Goal: Task Accomplishment & Management: Manage account settings

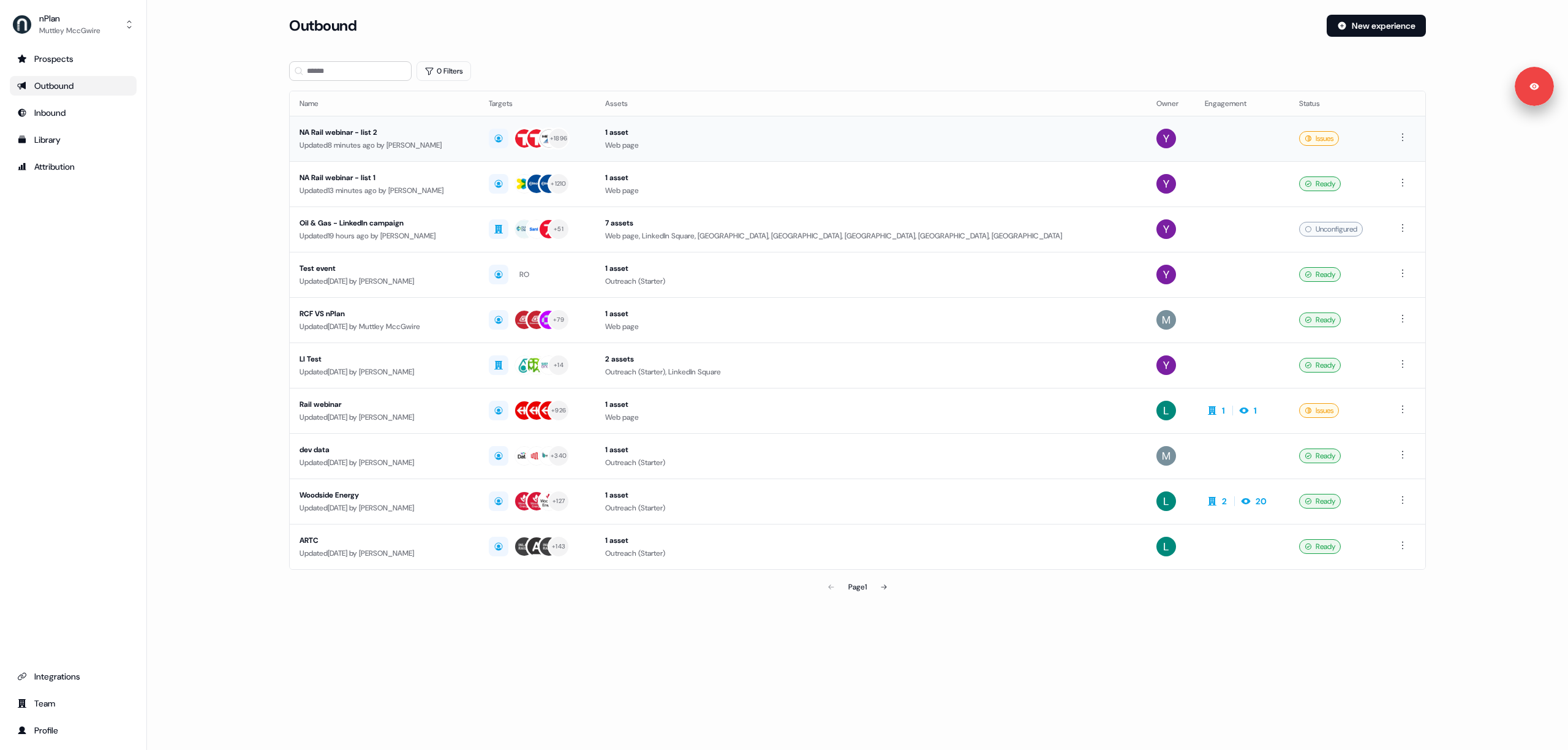
click at [333, 131] on div "NA Rail webinar - list 2" at bounding box center [384, 132] width 170 height 12
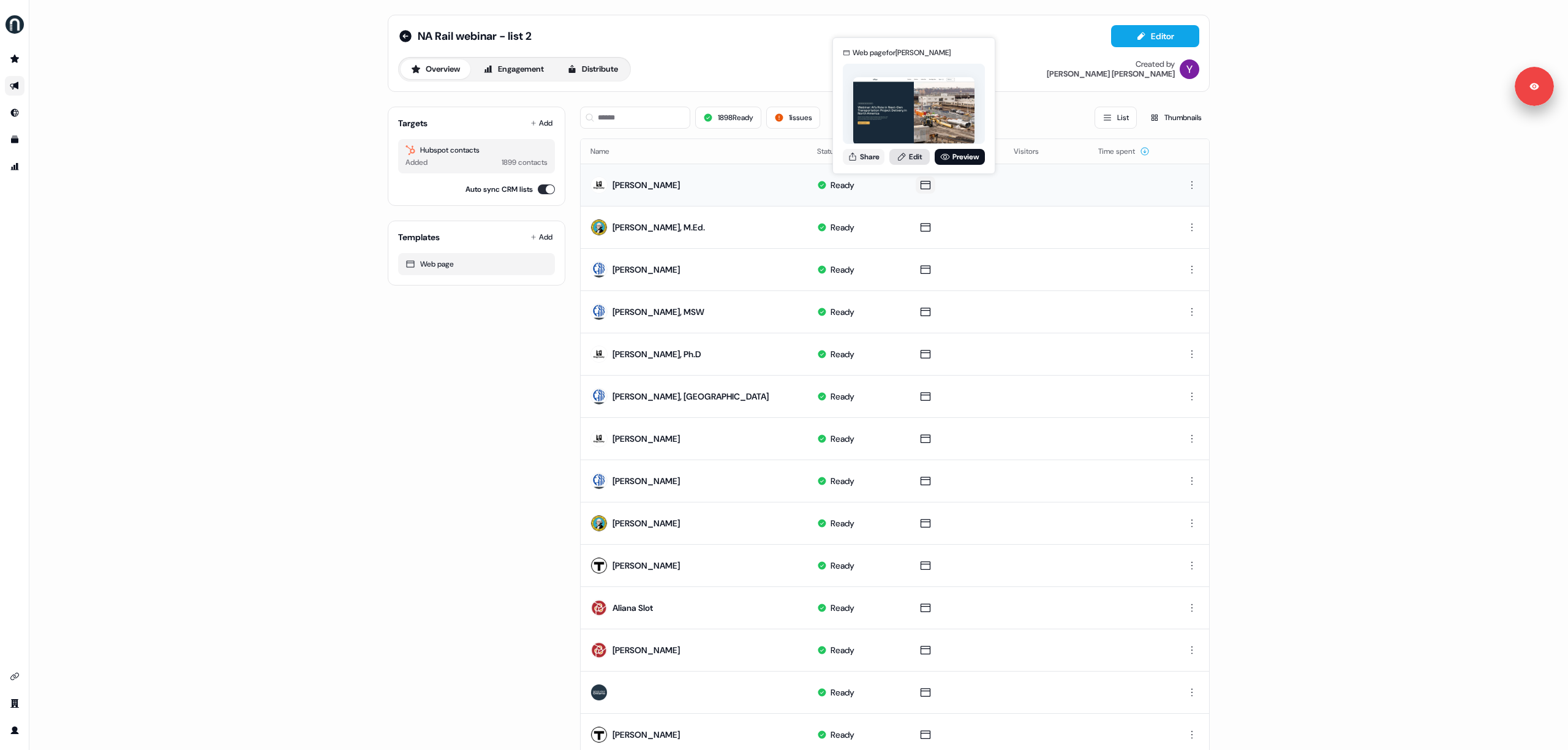
click at [914, 155] on link "Edit" at bounding box center [909, 157] width 41 height 16
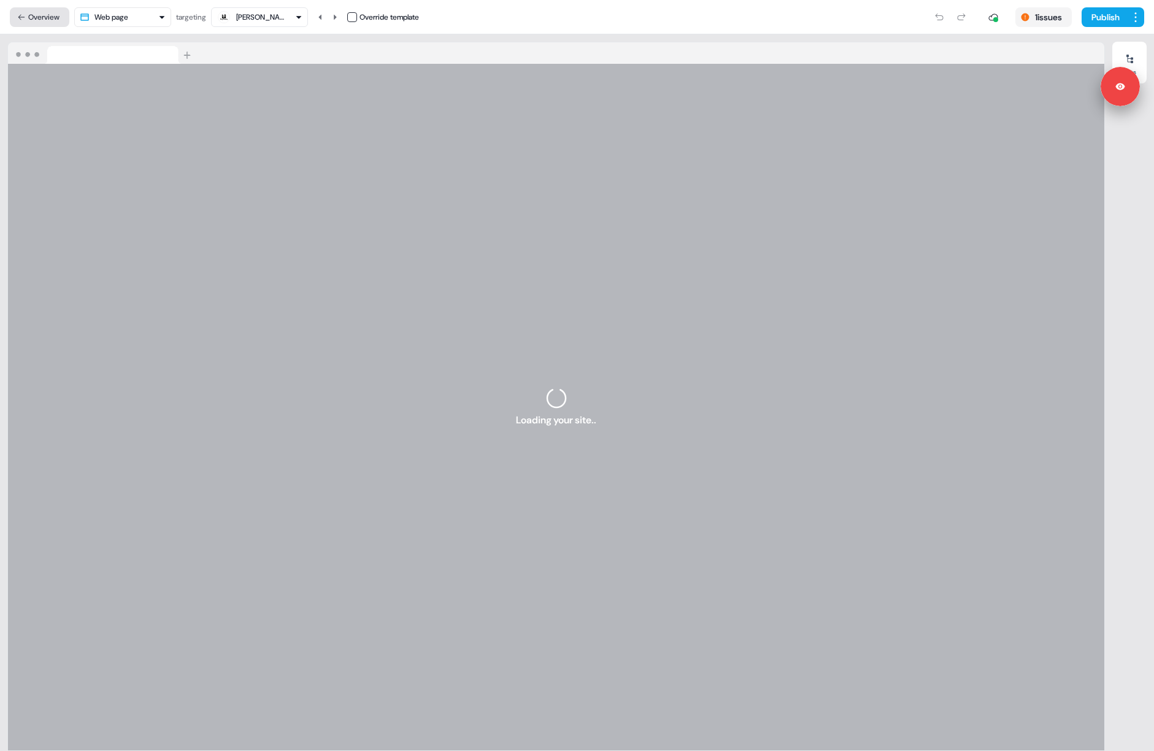
click at [53, 12] on button "Overview" at bounding box center [40, 17] width 60 height 20
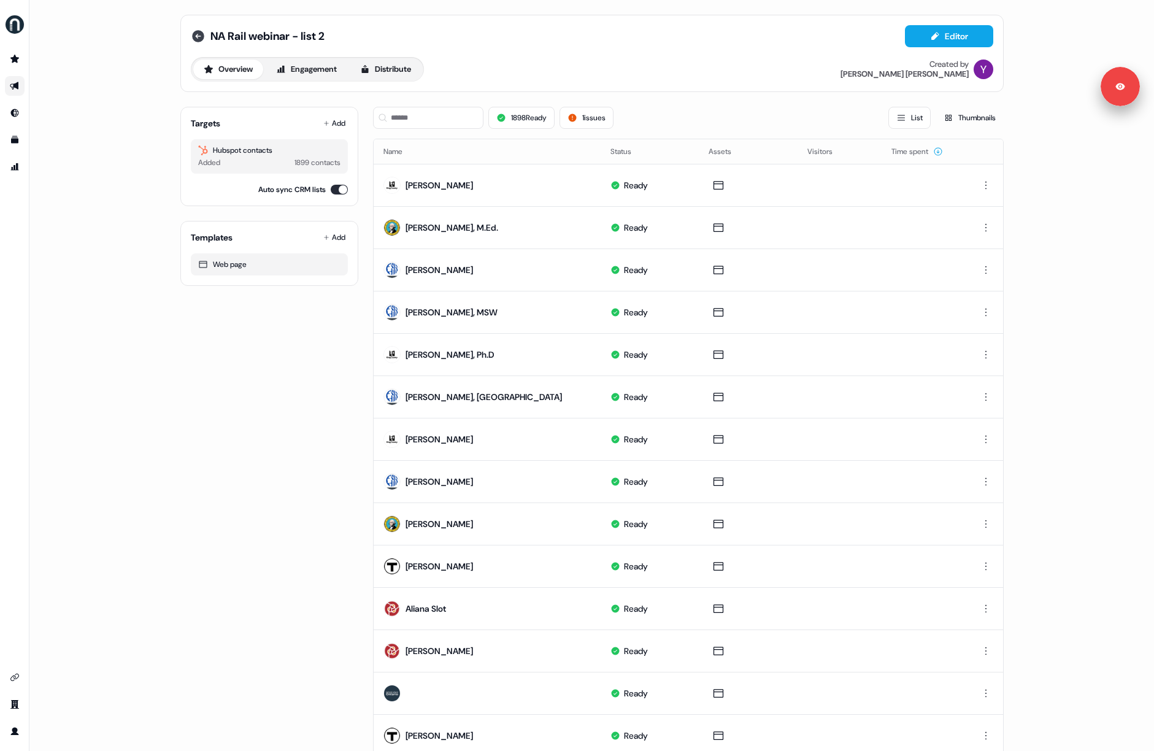
click at [196, 29] on icon at bounding box center [198, 36] width 15 height 15
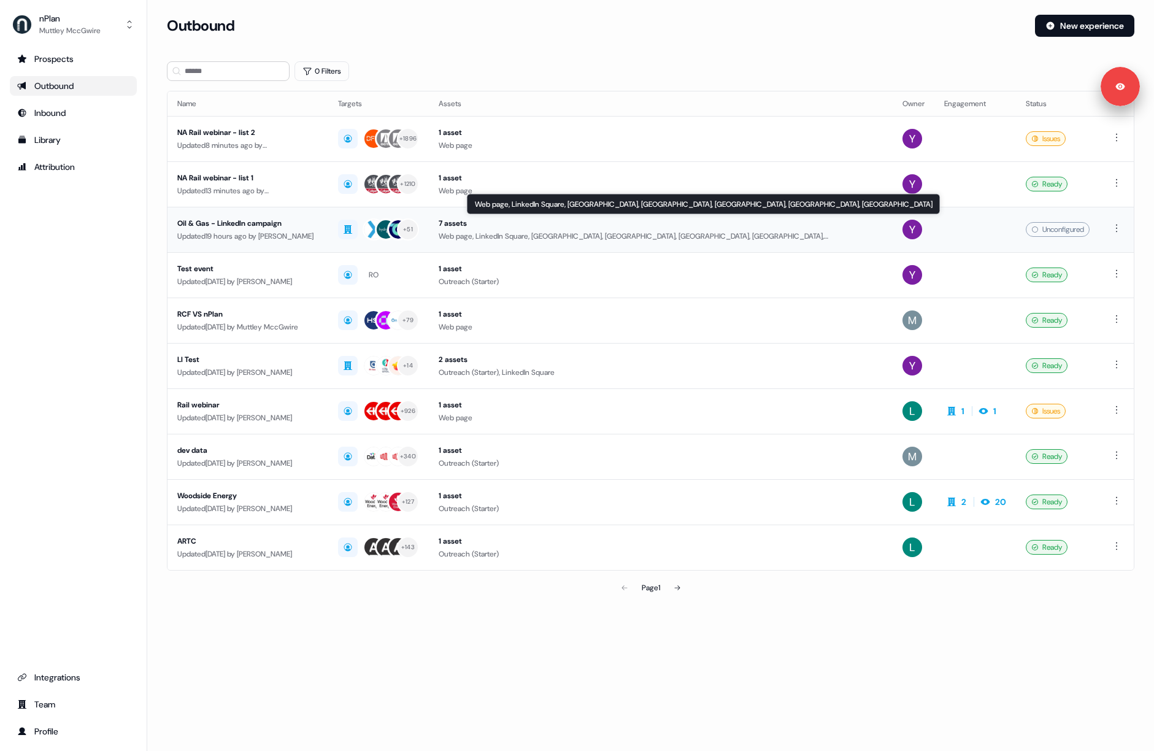
click at [520, 238] on div "Web page, LinkedIn Square, LinkedIn Square, LinkedIn Square, LinkedIn Square, L…" at bounding box center [661, 236] width 444 height 12
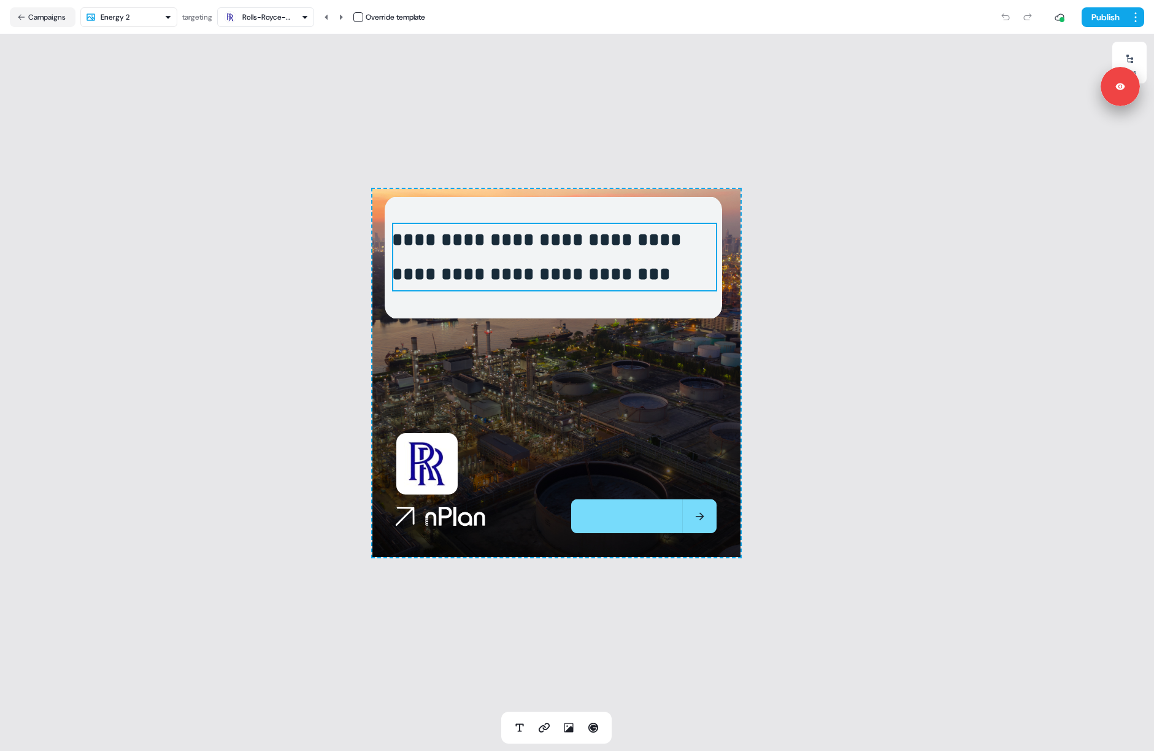
click at [647, 242] on p "**********" at bounding box center [554, 257] width 325 height 69
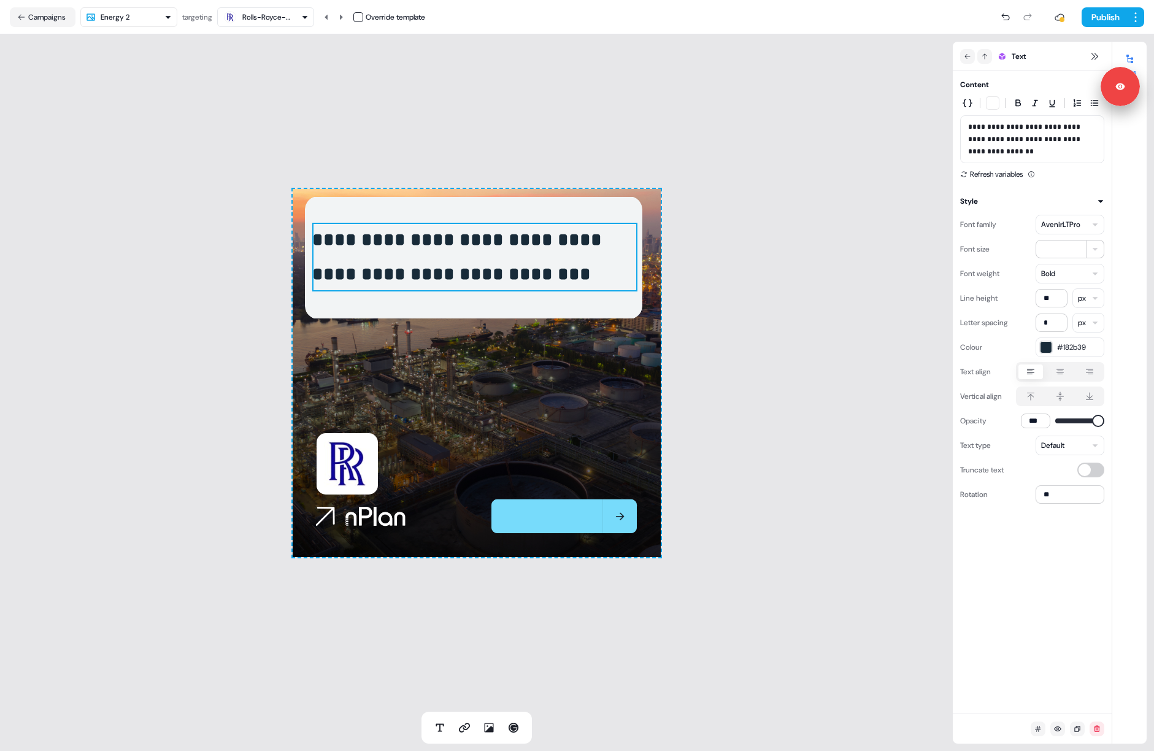
click at [1047, 224] on div "AvenirLTPro" at bounding box center [1060, 224] width 39 height 12
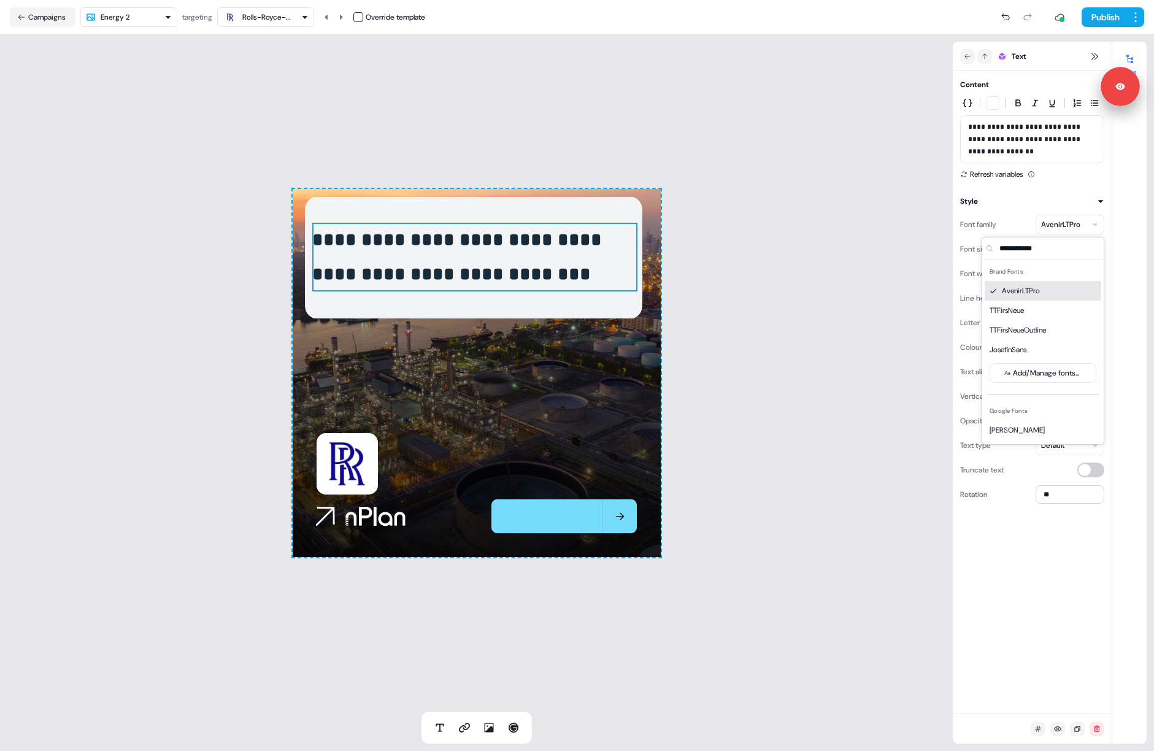
click at [997, 217] on div "Font family" at bounding box center [978, 225] width 36 height 20
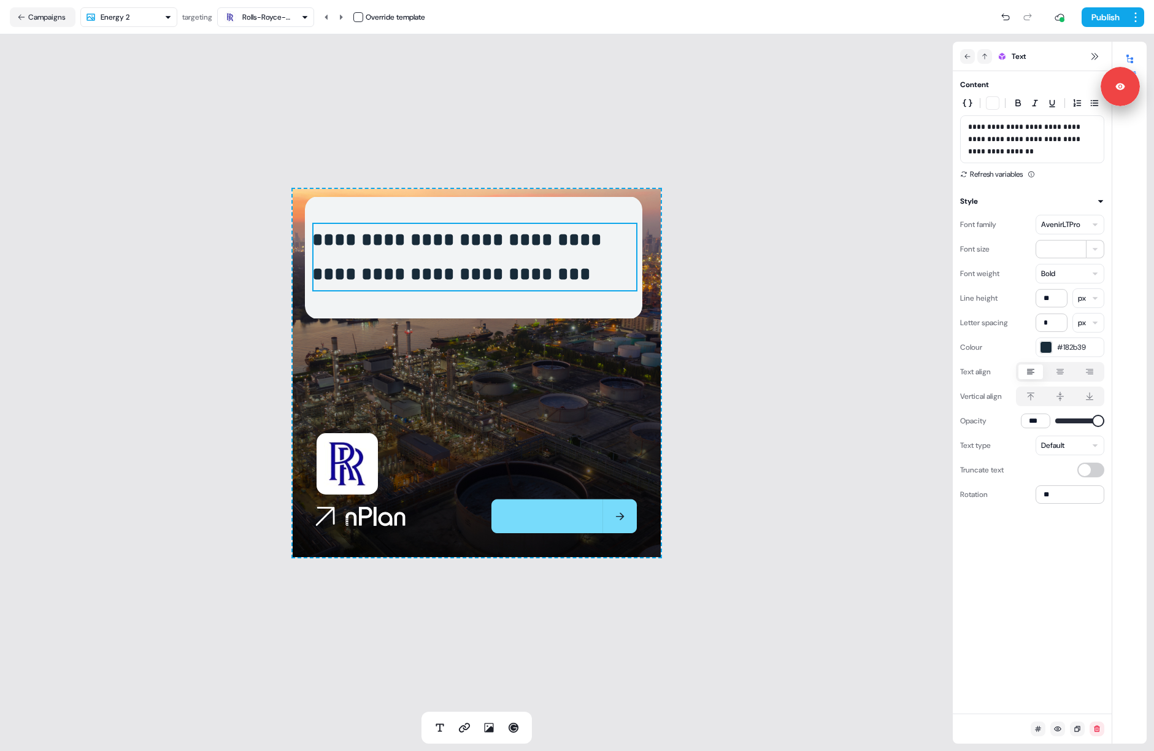
click at [1046, 221] on div "AvenirLTPro" at bounding box center [1060, 224] width 39 height 12
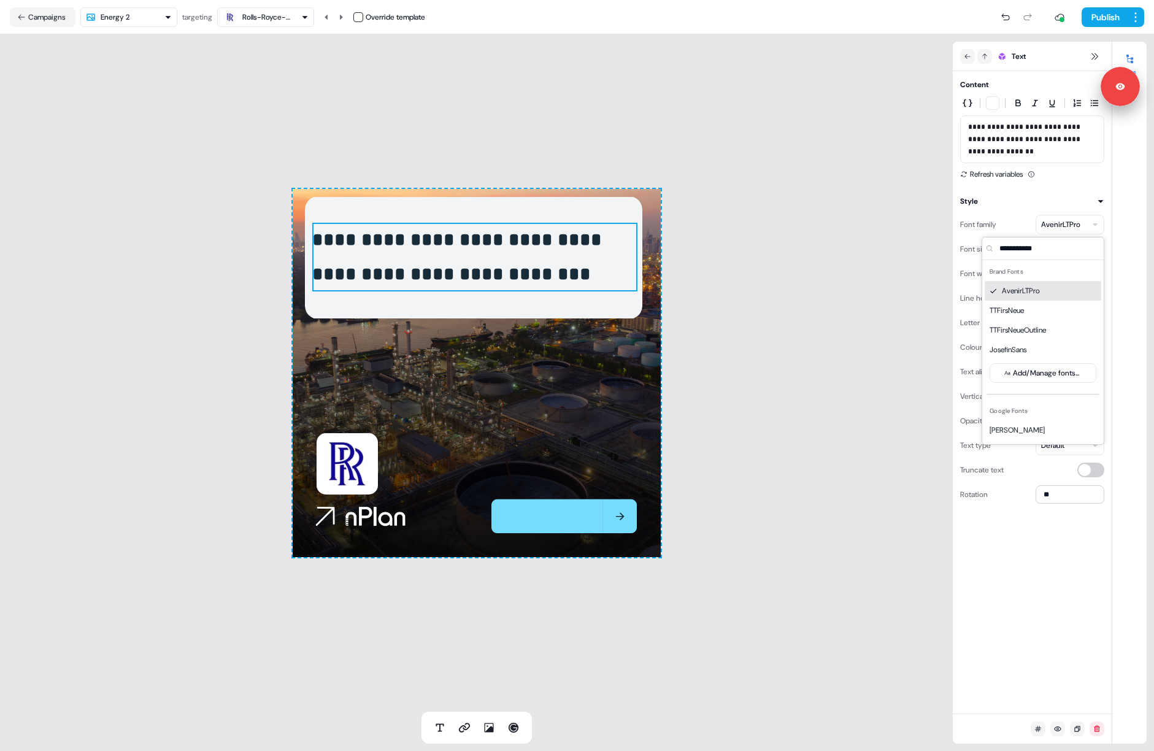
click at [1007, 218] on div "Font family AvenirLTPro" at bounding box center [1032, 225] width 144 height 20
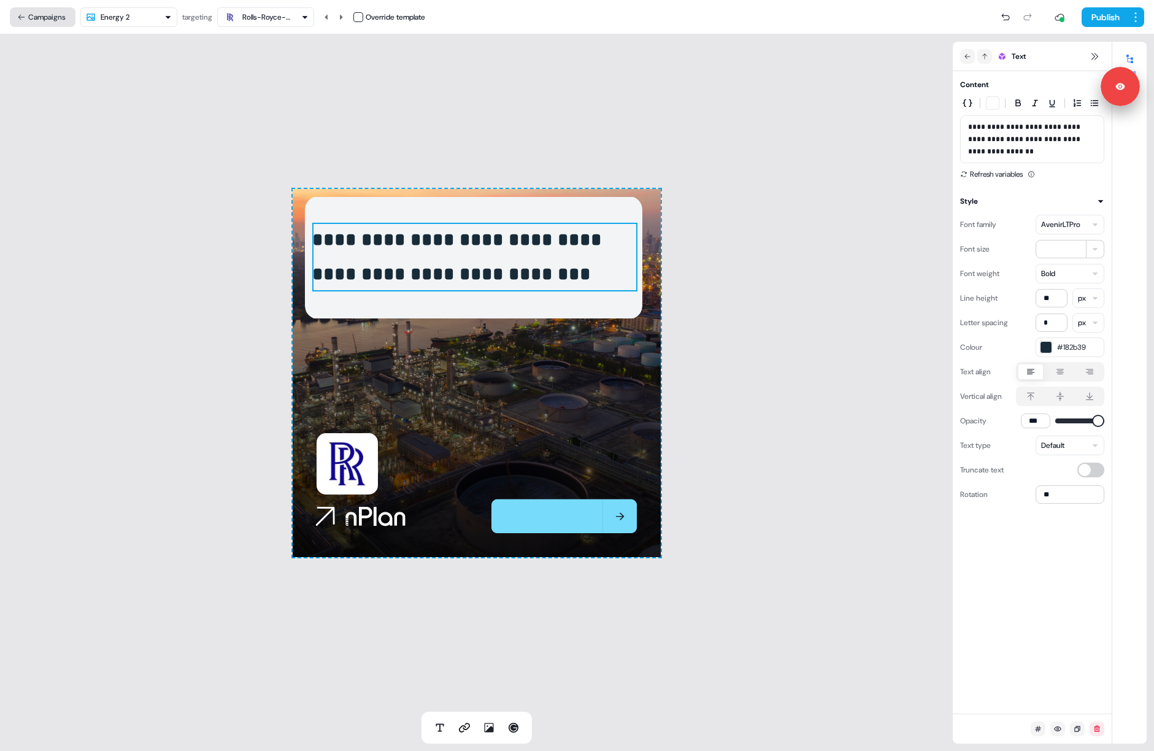
click at [40, 15] on button "Campaigns" at bounding box center [43, 17] width 66 height 20
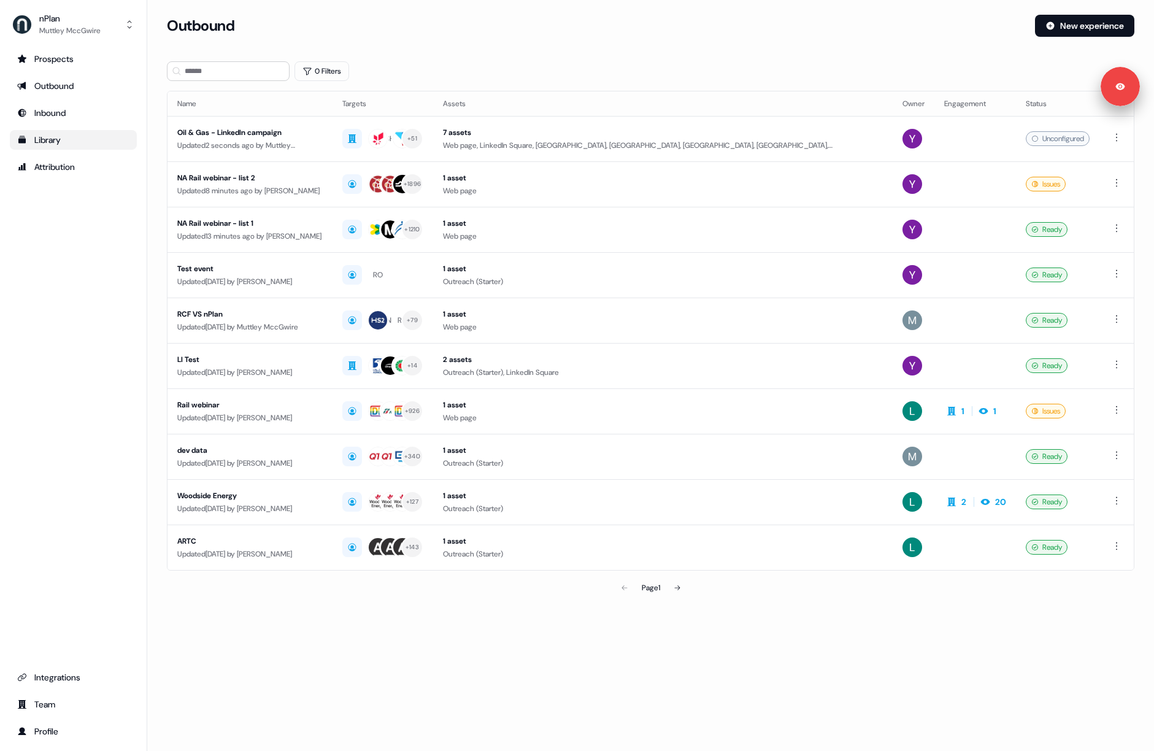
click at [57, 134] on div "Library" at bounding box center [73, 140] width 112 height 12
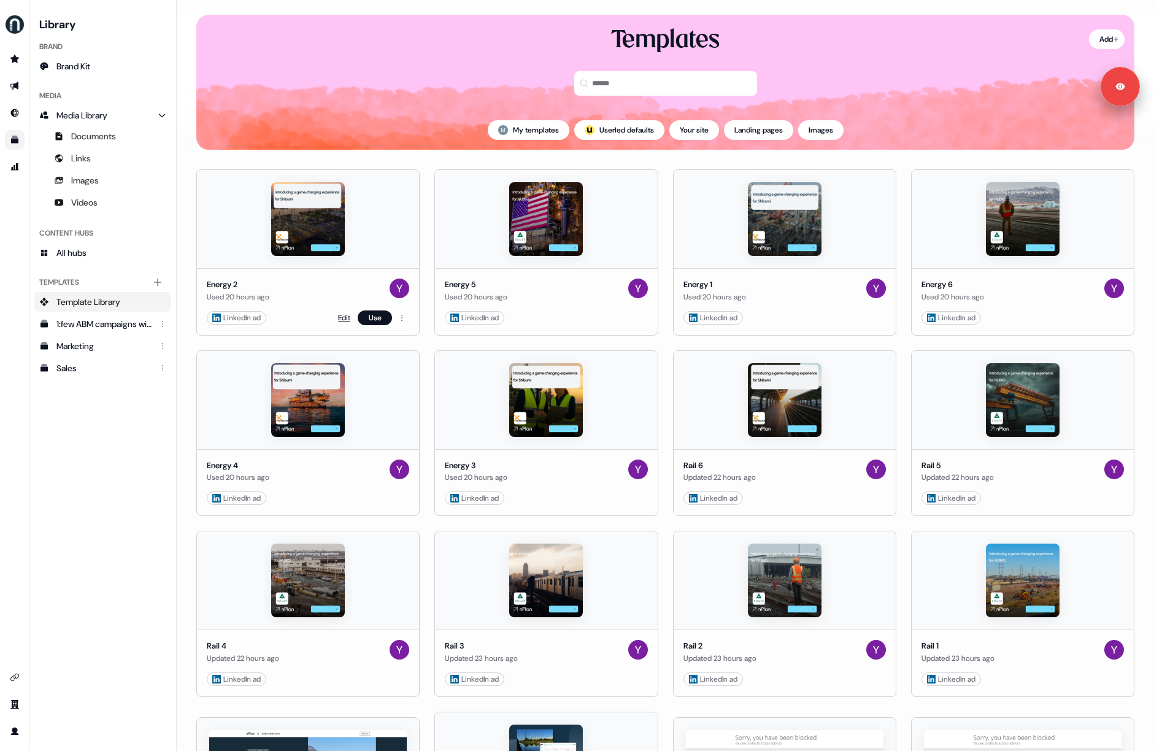
click at [338, 314] on link "Edit" at bounding box center [344, 318] width 12 height 12
click at [344, 319] on link "Edit" at bounding box center [344, 318] width 12 height 12
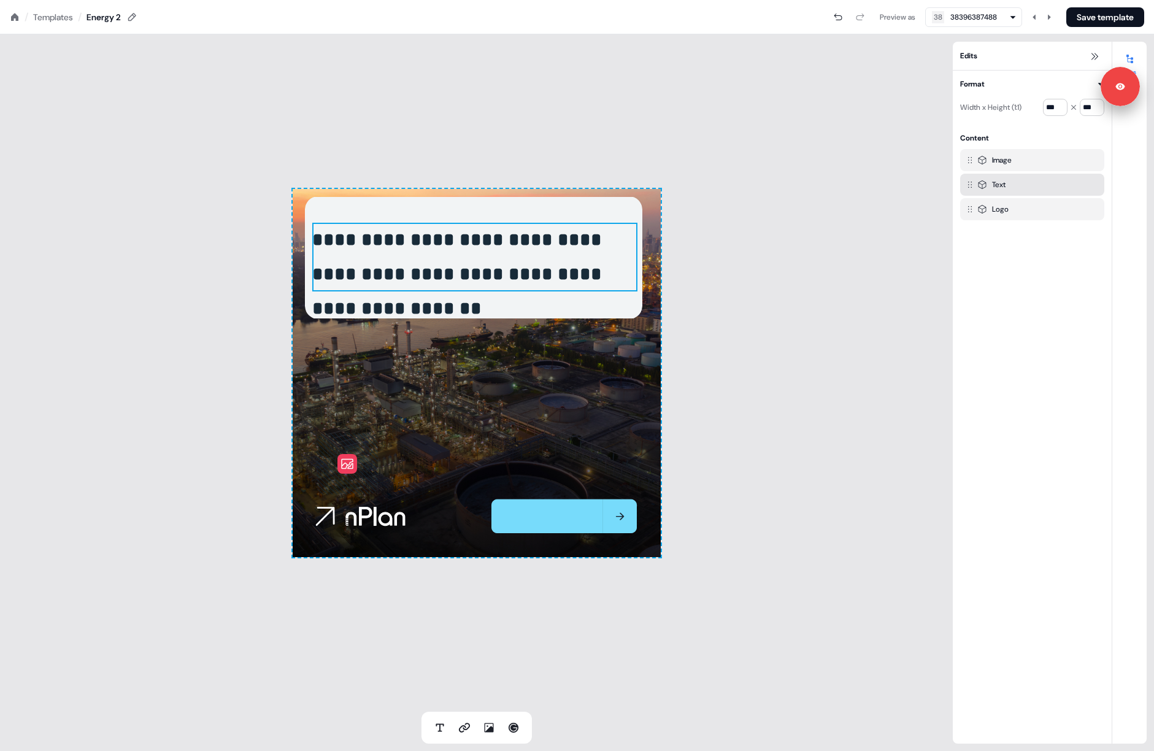
click at [409, 269] on p "**********" at bounding box center [474, 257] width 325 height 69
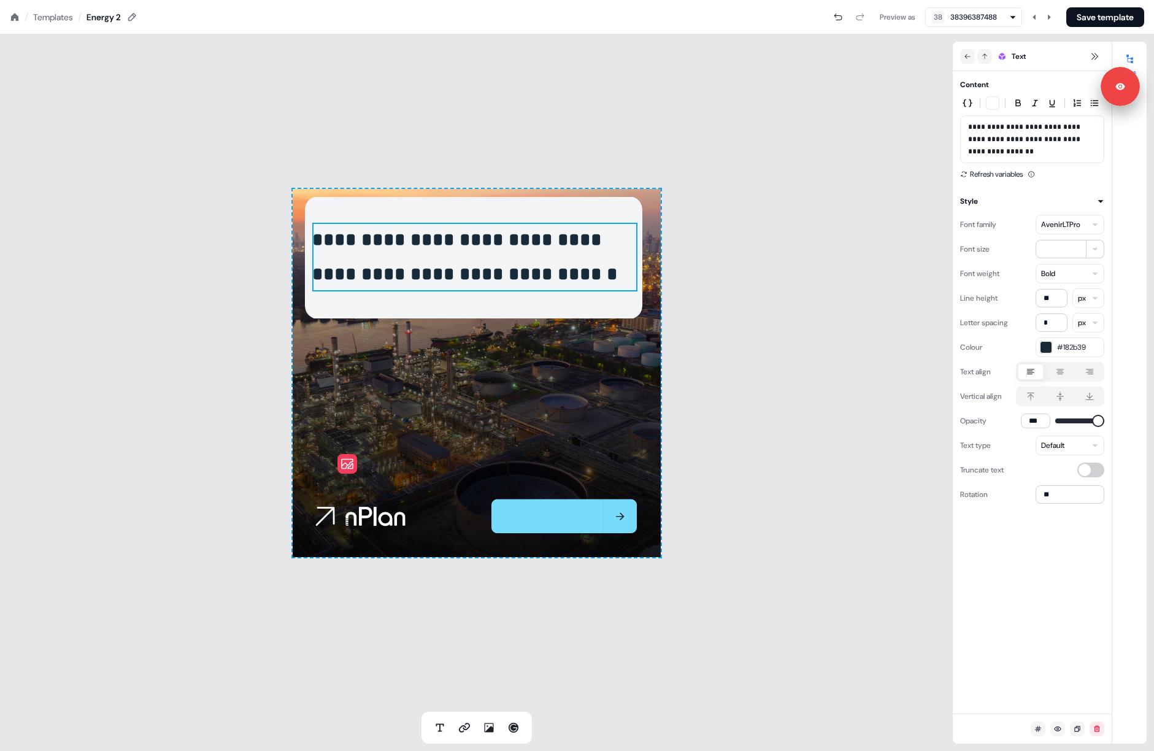
click at [1072, 221] on div "AvenirLTPro" at bounding box center [1060, 224] width 39 height 12
click at [1029, 307] on div "TTFirsNeue" at bounding box center [1043, 311] width 117 height 20
click at [1062, 0] on html "**********" at bounding box center [577, 0] width 1154 height 0
click at [1061, 0] on html "**********" at bounding box center [577, 0] width 1154 height 0
click at [1073, 225] on div "TTFirsNeue" at bounding box center [1059, 224] width 37 height 12
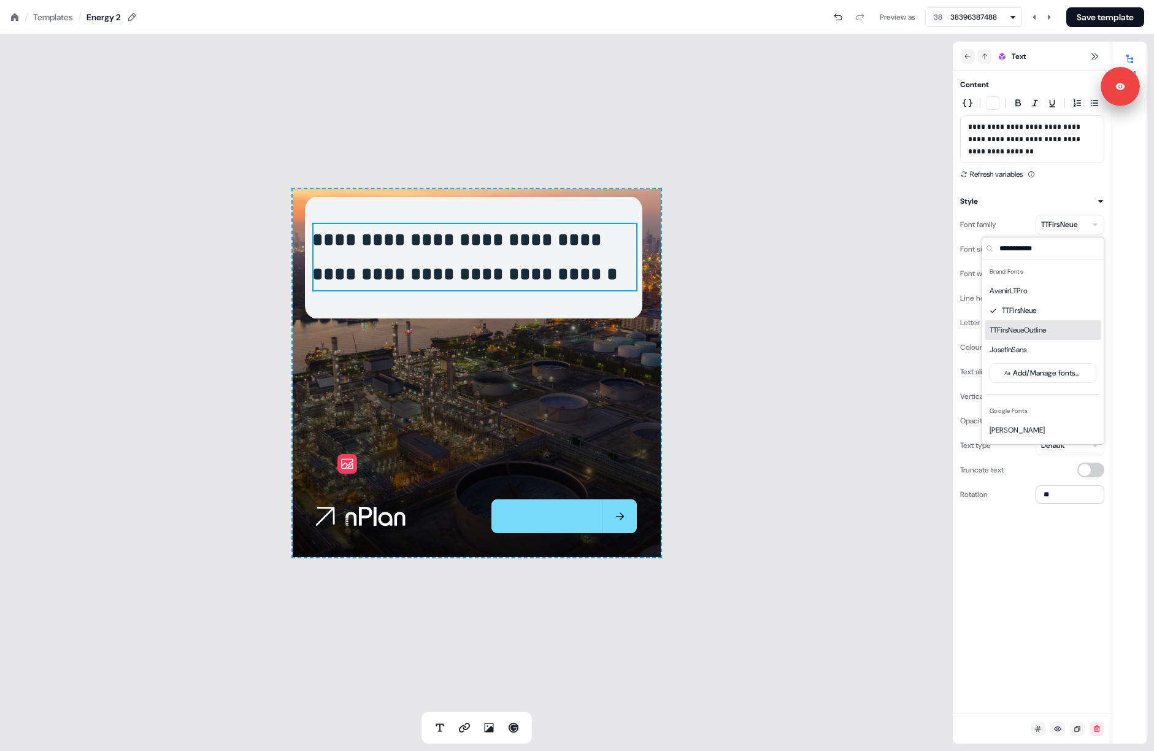
click at [1048, 325] on div "TTFirsNeueOutline" at bounding box center [1043, 330] width 117 height 20
click at [1083, 228] on div "TTFirsNeueOutline" at bounding box center [1071, 224] width 61 height 12
click at [1030, 307] on div "TTFirsNeue" at bounding box center [1043, 311] width 117 height 20
click at [1061, 228] on div "TTFirsNeue" at bounding box center [1059, 224] width 37 height 12
click at [1043, 329] on div "TTFirsNeueOutline" at bounding box center [1043, 330] width 117 height 20
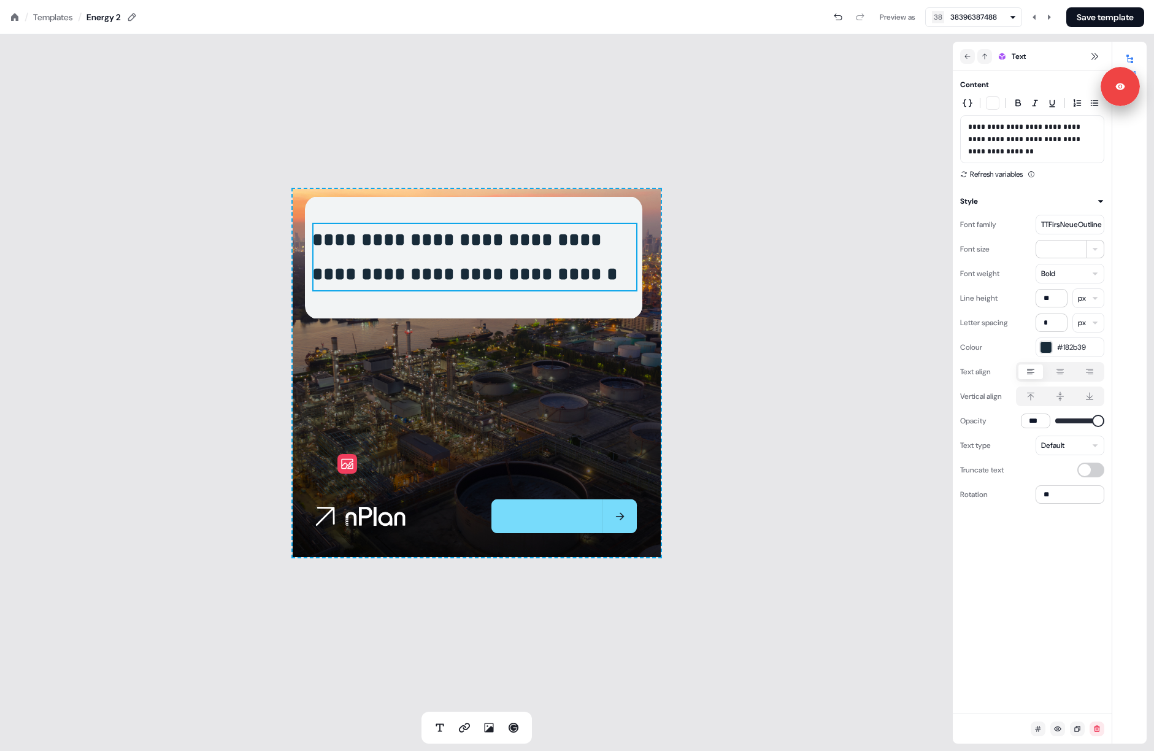
click at [1091, 222] on div "TTFirsNeueOutline" at bounding box center [1071, 224] width 61 height 12
click at [1033, 309] on div "TTFirsNeue" at bounding box center [1043, 311] width 117 height 20
click at [1063, 222] on div "TTFirsNeue" at bounding box center [1059, 224] width 37 height 12
click at [1028, 331] on div "TTFirsNeueOutline" at bounding box center [1043, 330] width 117 height 20
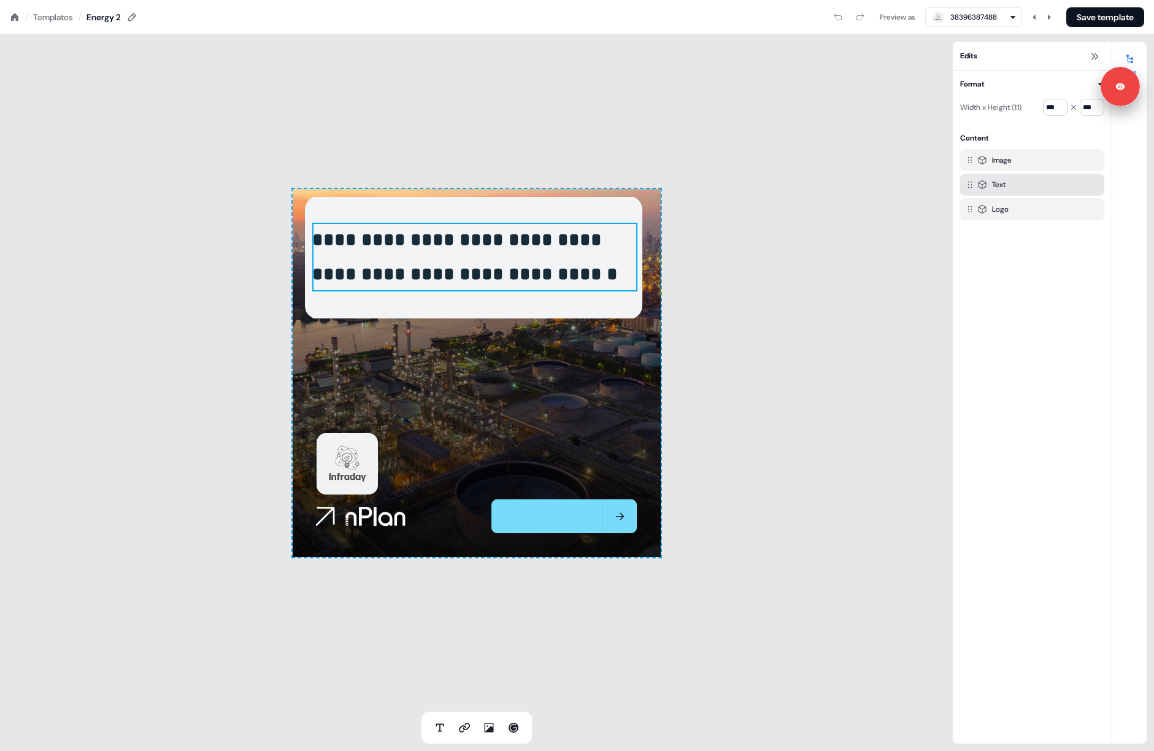
drag, startPoint x: 579, startPoint y: 246, endPoint x: 735, endPoint y: 217, distance: 158.5
click at [579, 245] on p "**********" at bounding box center [474, 257] width 325 height 69
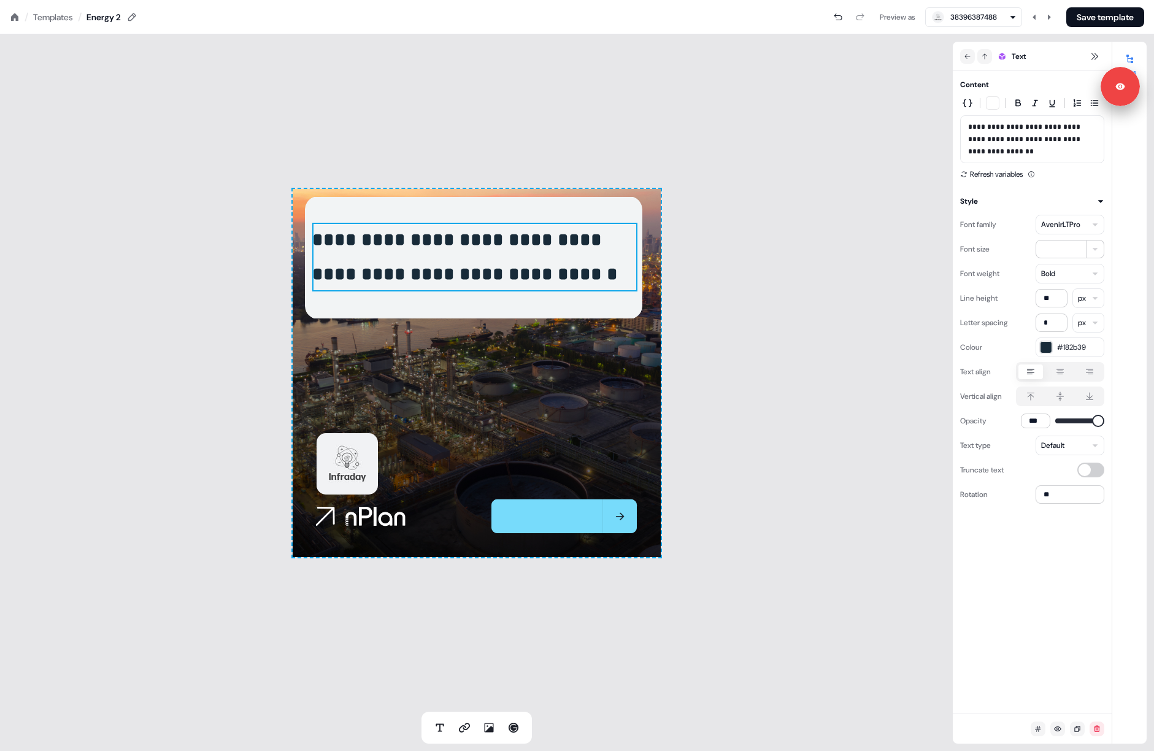
click at [1059, 223] on div "AvenirLTPro" at bounding box center [1060, 224] width 39 height 12
click at [1037, 329] on div "TTFirsNeueOutline" at bounding box center [1043, 330] width 117 height 20
click at [1064, 228] on div "TTFirsNeueOutline" at bounding box center [1071, 224] width 61 height 12
click at [1021, 309] on div "TTFirsNeue" at bounding box center [1043, 311] width 117 height 20
click at [1061, 231] on div "TTFirsNeue" at bounding box center [1070, 225] width 69 height 20
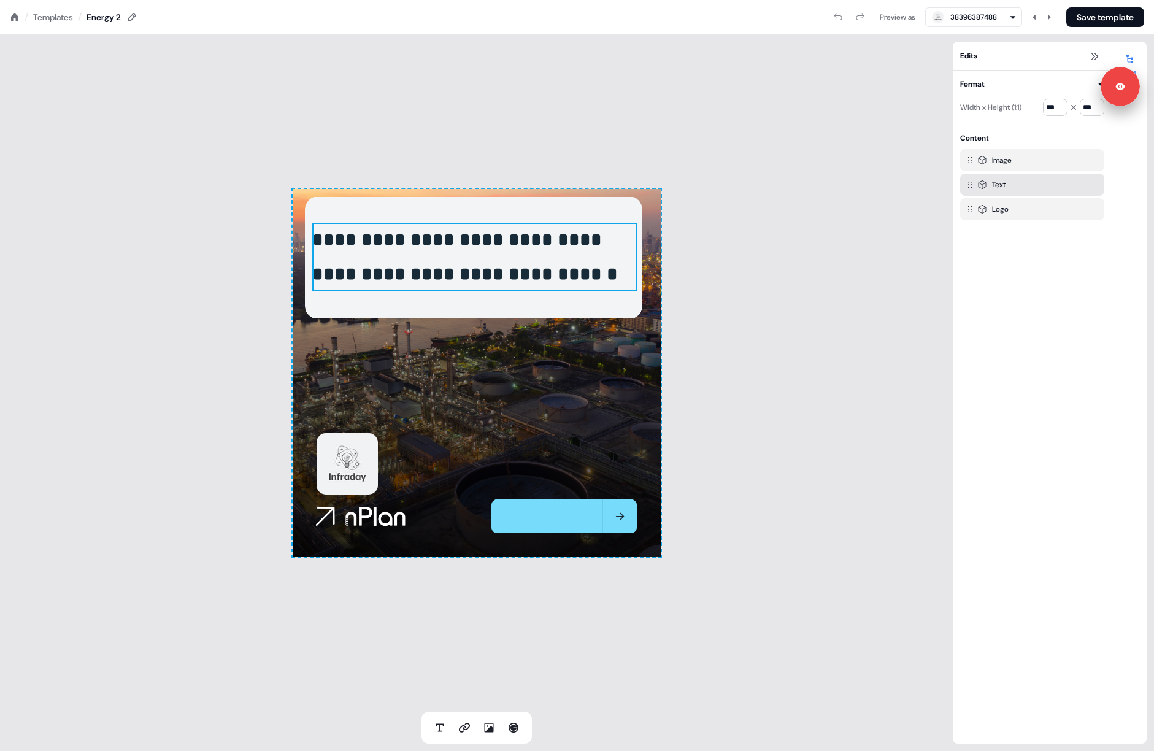
click at [557, 253] on p "**********" at bounding box center [474, 257] width 325 height 69
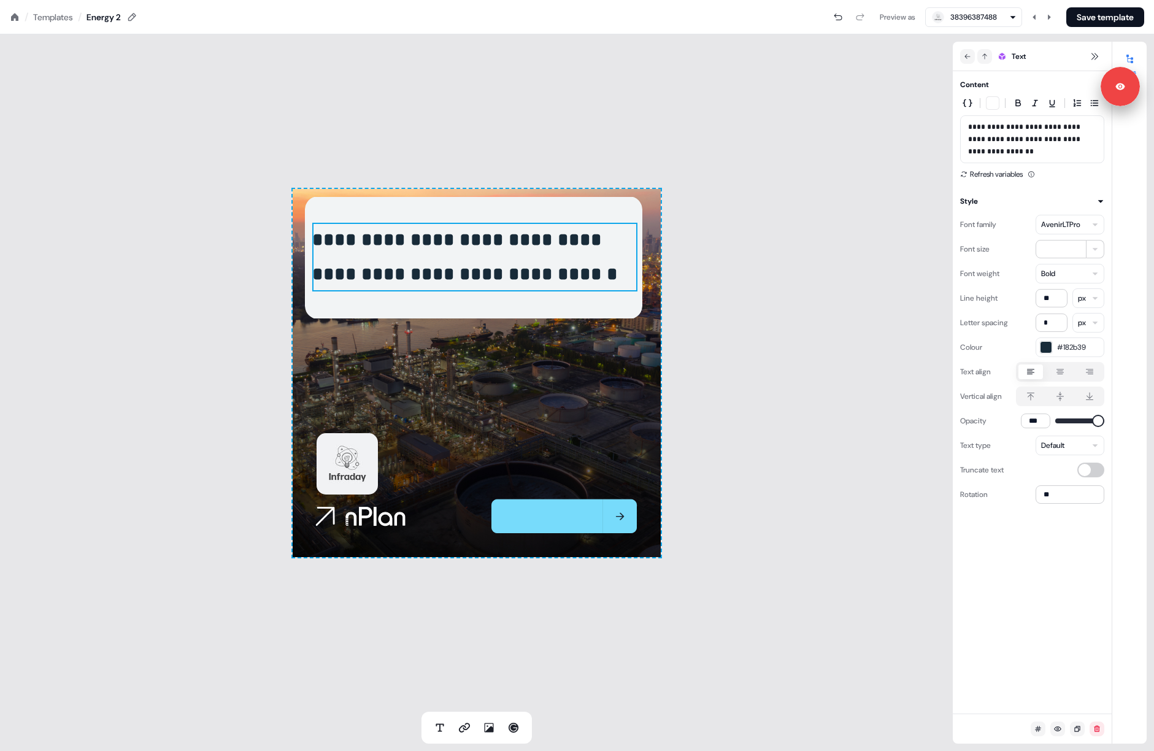
click at [1077, 223] on div "AvenirLTPro" at bounding box center [1060, 224] width 39 height 12
click at [1049, 302] on div "TTFirsNeue" at bounding box center [1043, 311] width 117 height 20
click at [1064, 0] on html "**********" at bounding box center [577, 0] width 1154 height 0
click at [1002, 0] on html "**********" at bounding box center [577, 0] width 1154 height 0
click at [1049, 224] on div "TTFirsNeue" at bounding box center [1059, 224] width 37 height 12
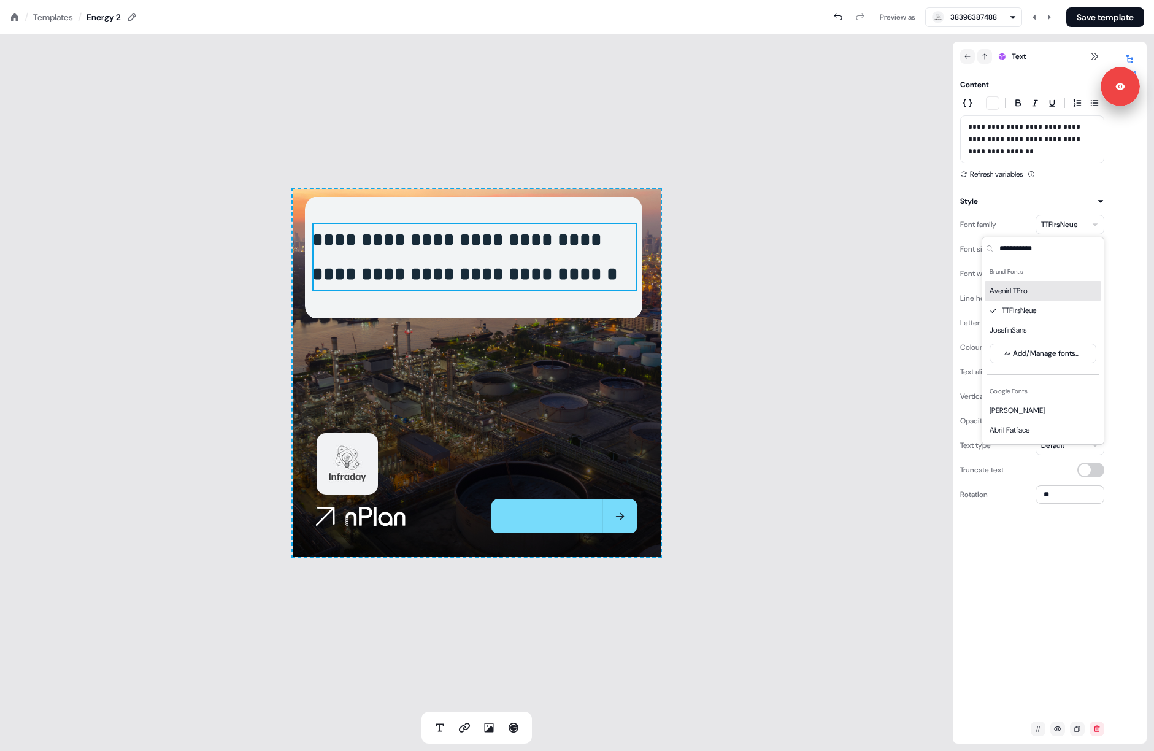
click at [999, 216] on div "Font family TTFirsNeue" at bounding box center [1032, 225] width 144 height 20
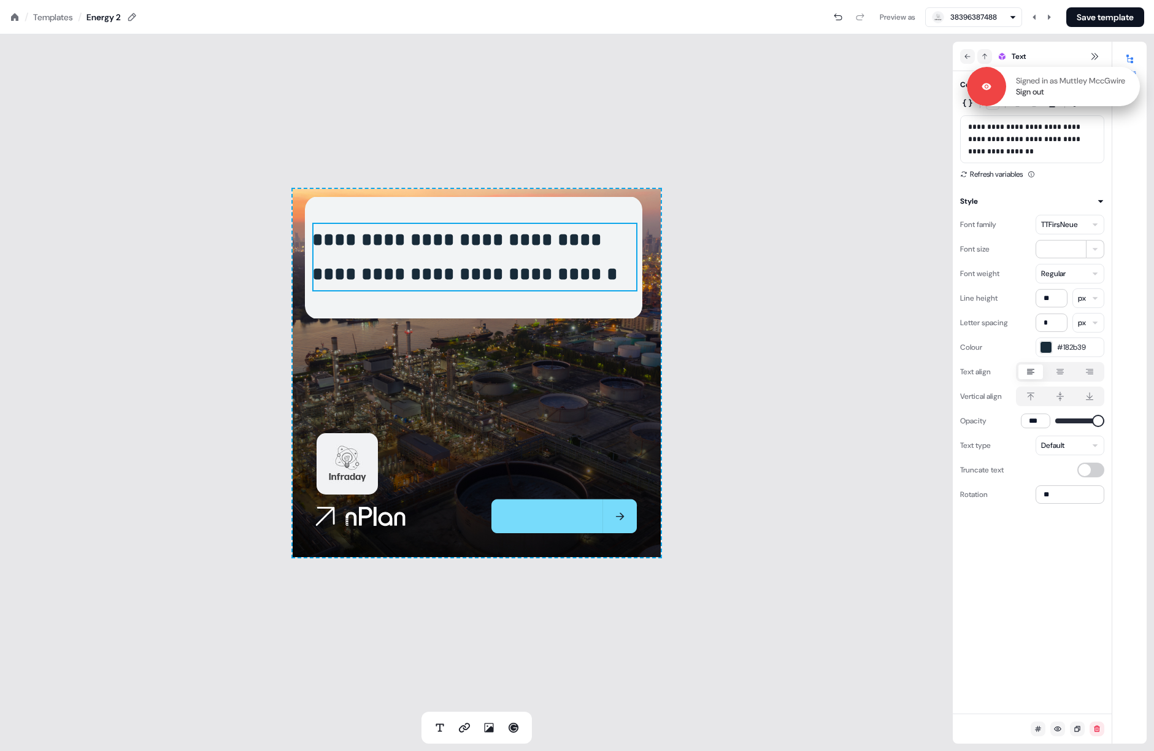
click at [1029, 98] on div "Signed in as Muttley MccGwire Sign out" at bounding box center [1053, 86] width 173 height 39
click at [1029, 93] on link "Sign out" at bounding box center [1030, 92] width 28 height 11
